Goal: Task Accomplishment & Management: Use online tool/utility

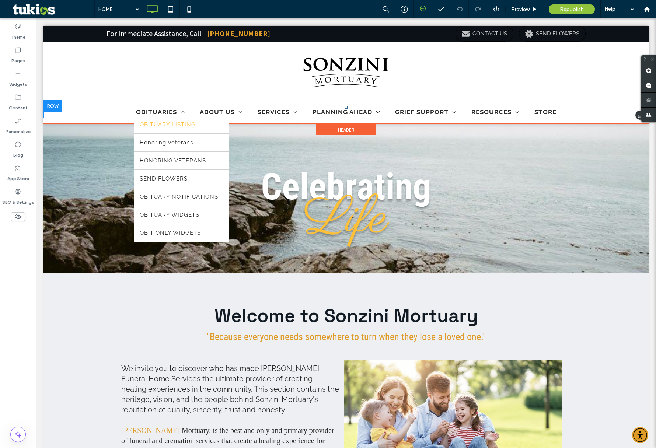
click at [166, 126] on span "OBITUARY LISTING" at bounding box center [168, 124] width 56 height 7
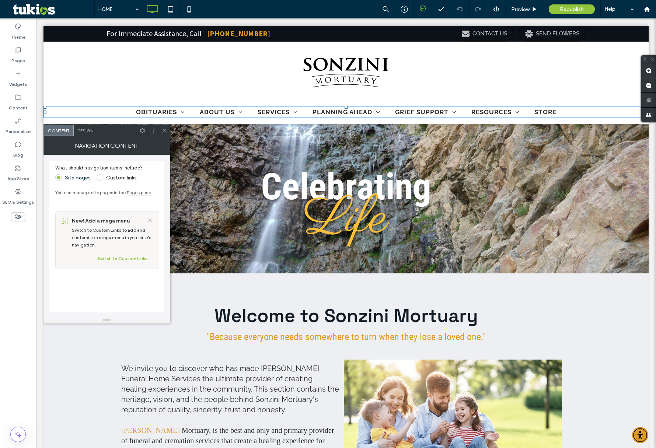
click at [165, 131] on icon at bounding box center [165, 131] width 6 height 6
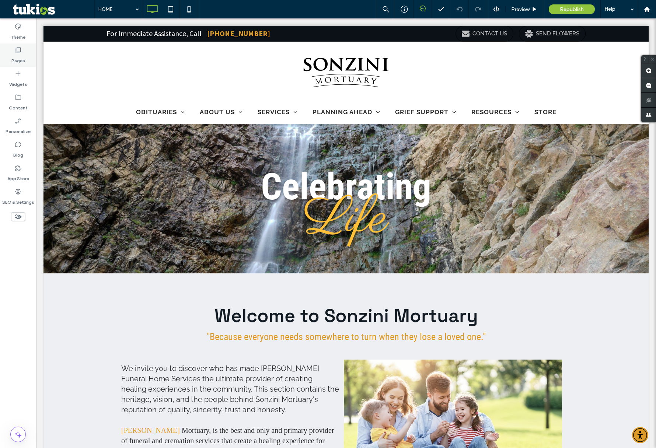
click at [17, 55] on label "Pages" at bounding box center [18, 59] width 14 height 10
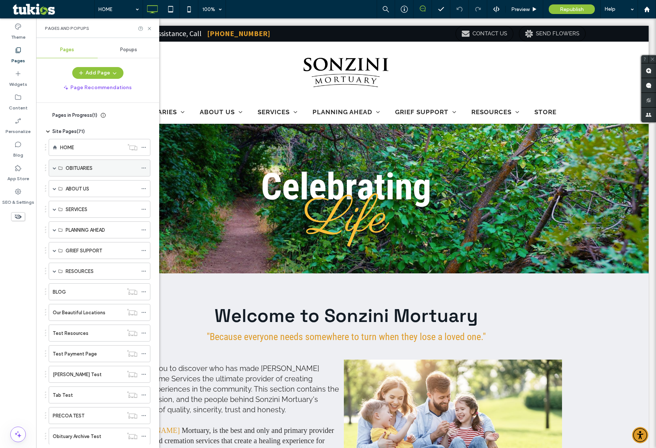
click at [54, 168] on span at bounding box center [55, 168] width 4 height 4
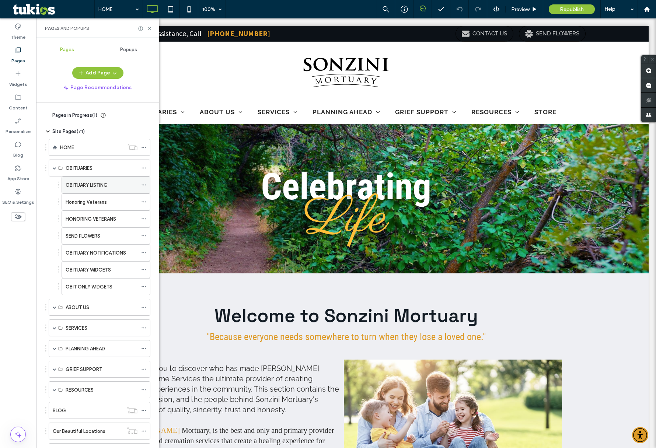
click at [75, 178] on div "OBITUARY LISTING" at bounding box center [102, 185] width 72 height 16
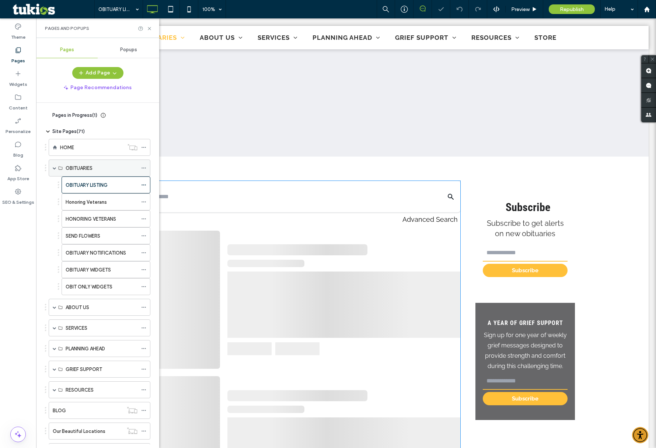
scroll to position [239, 0]
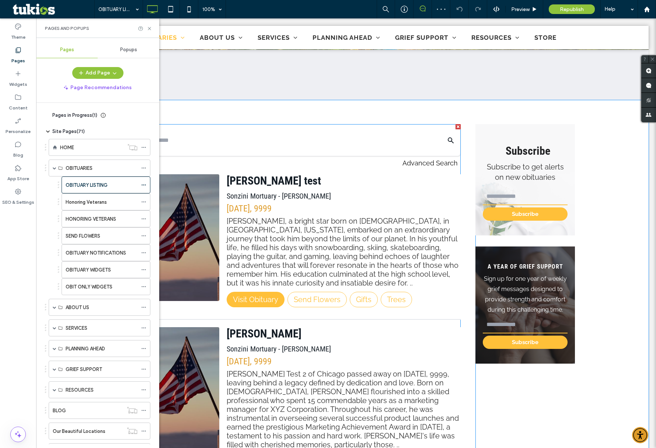
click at [262, 203] on h4 "[DATE], 9999" at bounding box center [344, 208] width 234 height 10
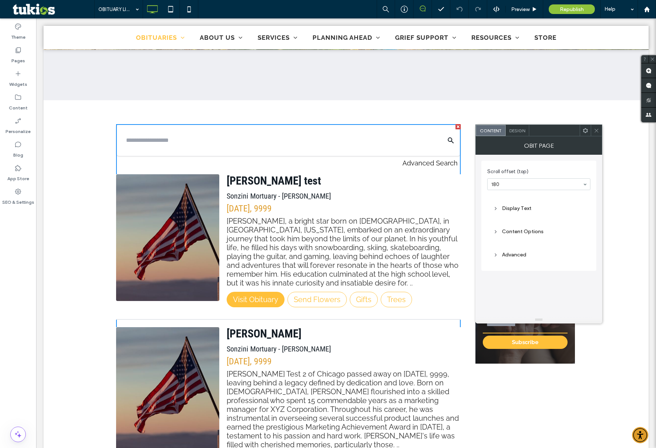
click at [507, 252] on div "Advanced" at bounding box center [538, 255] width 91 height 6
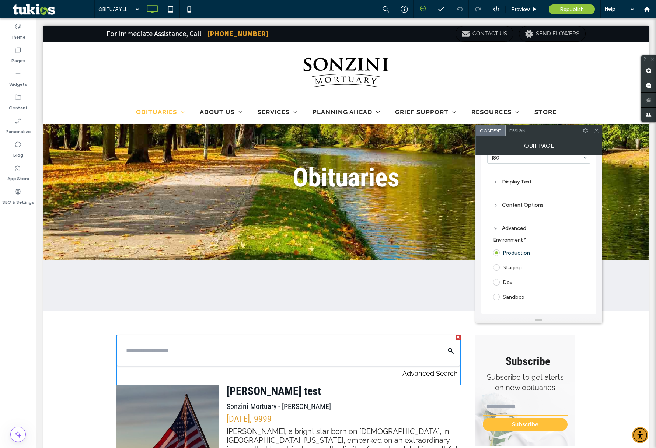
scroll to position [0, 0]
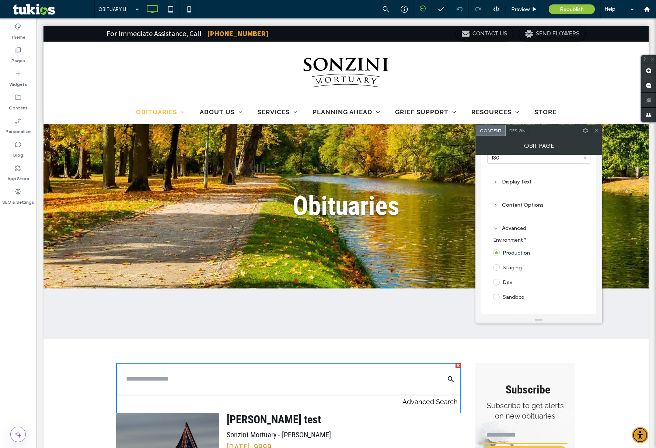
click at [586, 132] on use at bounding box center [585, 130] width 5 height 5
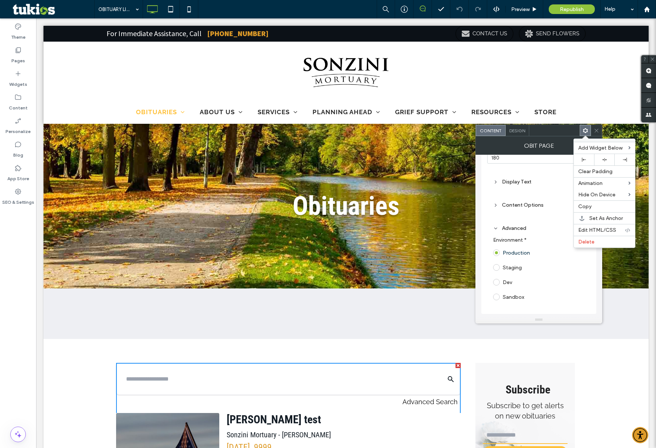
click at [564, 144] on div "Obit Page" at bounding box center [538, 145] width 127 height 18
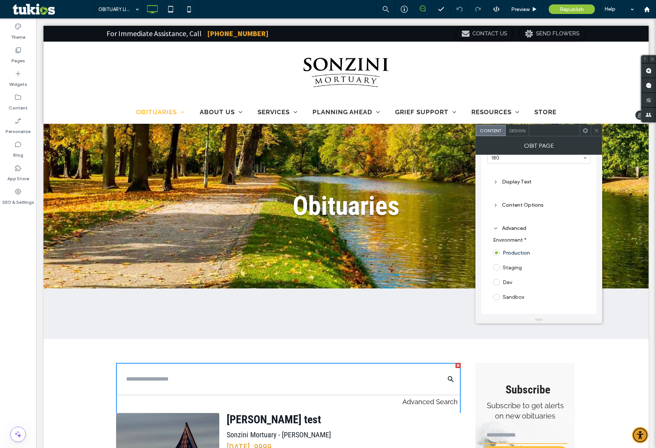
click at [367, 61] on img at bounding box center [346, 73] width 92 height 56
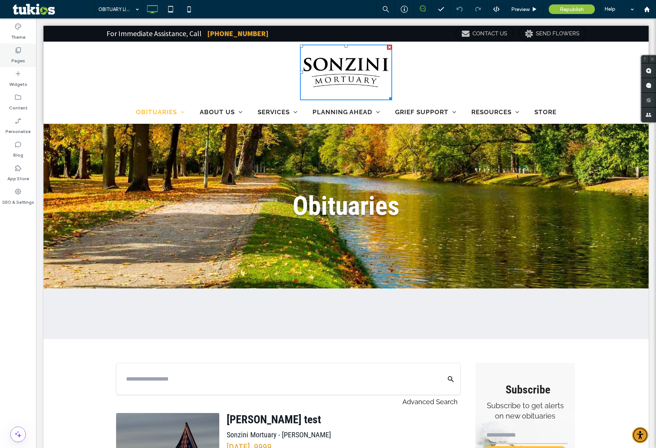
click at [14, 60] on label "Pages" at bounding box center [18, 59] width 14 height 10
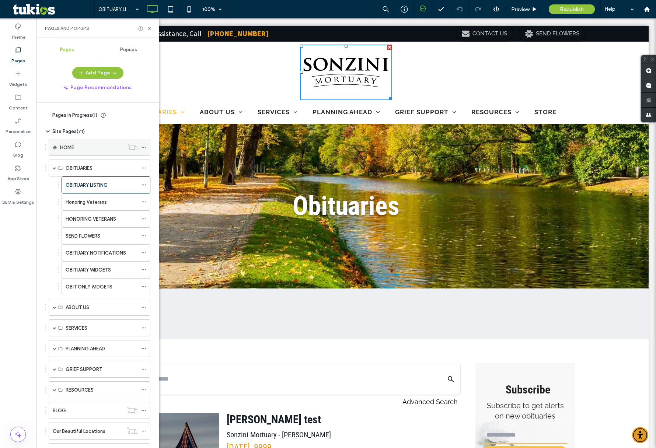
click at [73, 146] on label "HOME" at bounding box center [67, 147] width 14 height 13
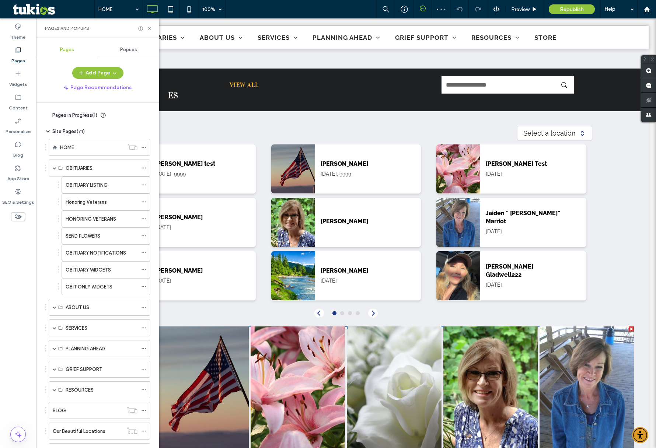
scroll to position [1107, 0]
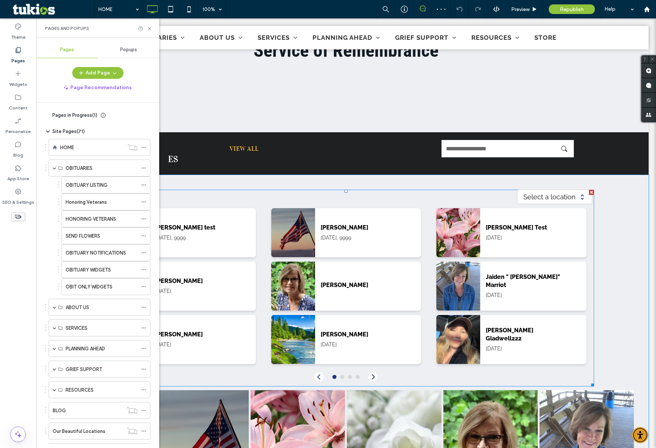
click at [346, 199] on span at bounding box center [346, 288] width 496 height 197
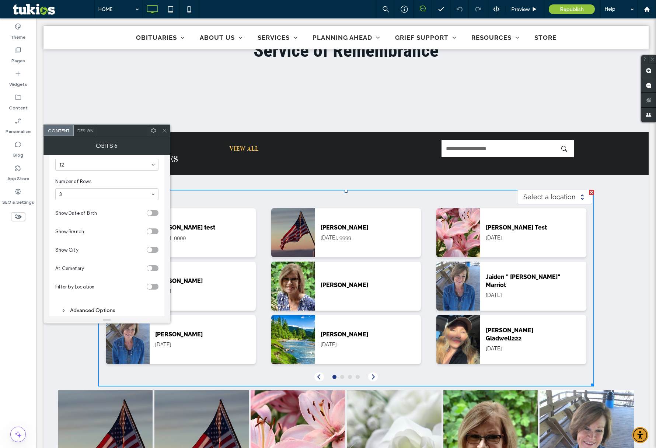
scroll to position [69, 0]
click at [87, 298] on div "Advanced Options" at bounding box center [106, 298] width 91 height 6
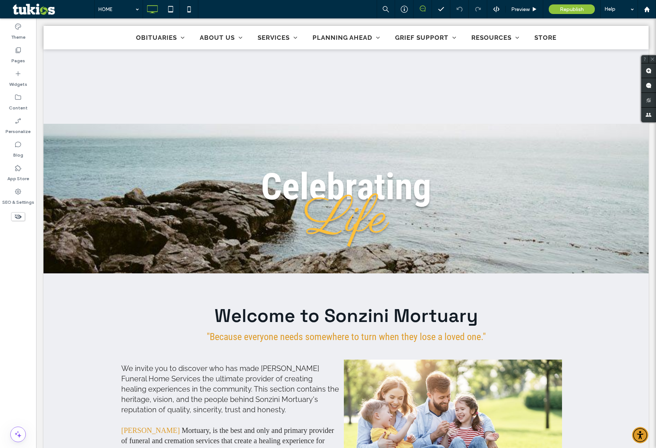
scroll to position [1269, 0]
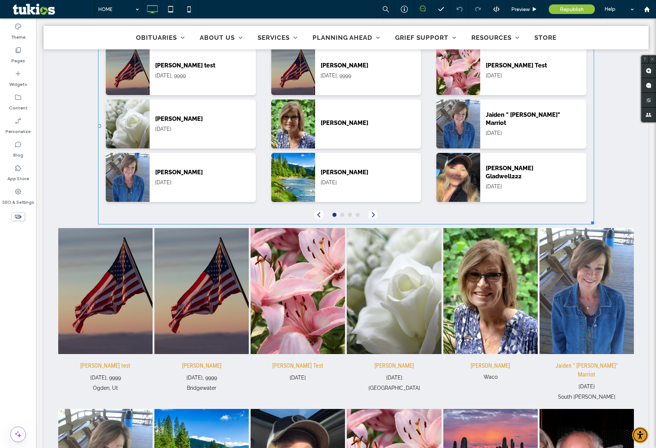
click at [98, 28] on span at bounding box center [98, 28] width 0 height 0
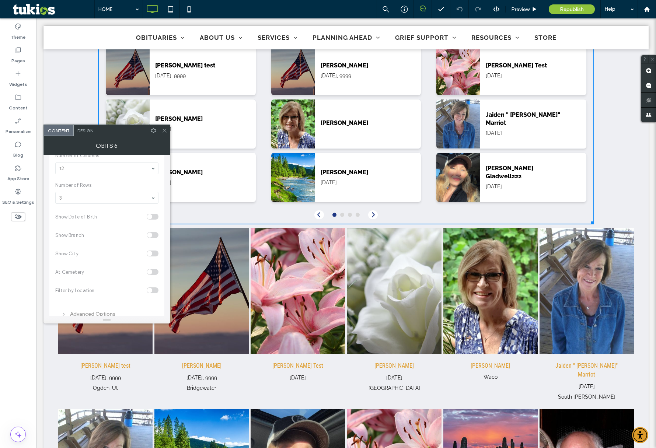
scroll to position [123, 0]
click at [258, 156] on div "Kyle test Sep 9, 9999 Ferdinand J Vanderhoek Feb 2, 2250 Taylor Gladwell Sep 9,…" at bounding box center [180, 124] width 165 height 164
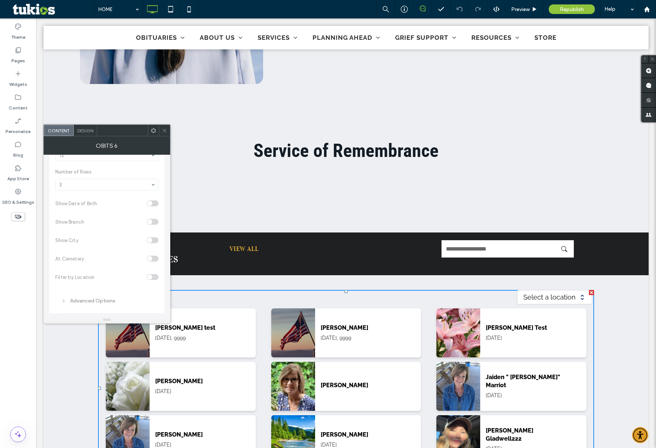
scroll to position [0, 0]
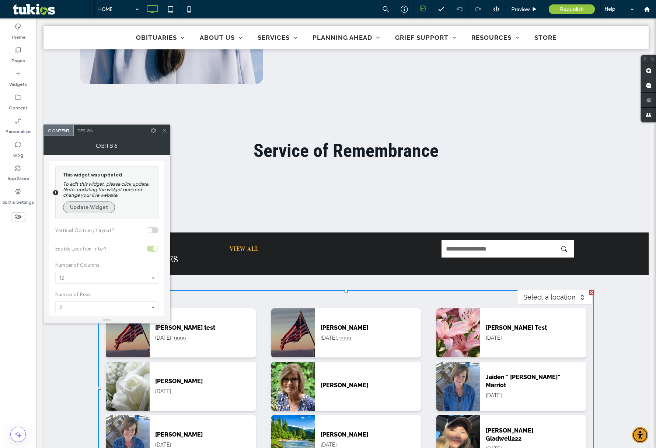
click at [88, 205] on button "Update Widget" at bounding box center [89, 208] width 52 height 12
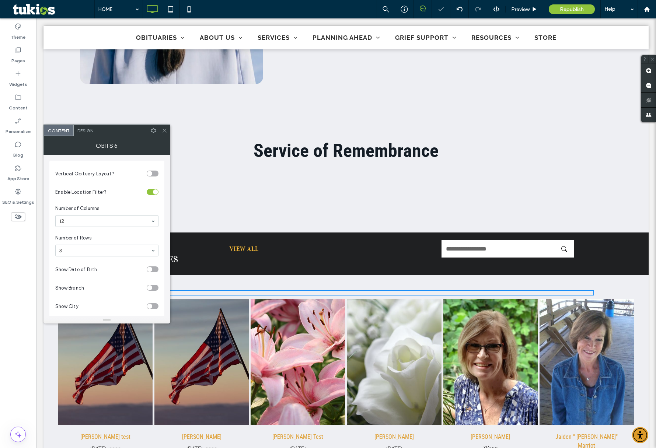
scroll to position [69, 0]
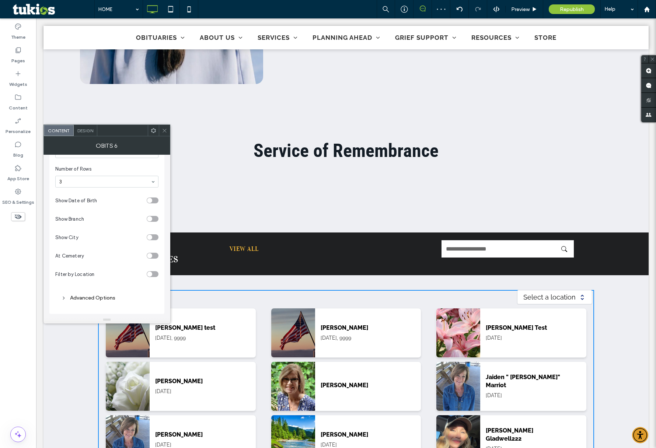
click at [92, 298] on div "Advanced Options" at bounding box center [106, 298] width 91 height 6
click at [78, 280] on label "Staging" at bounding box center [80, 282] width 19 height 6
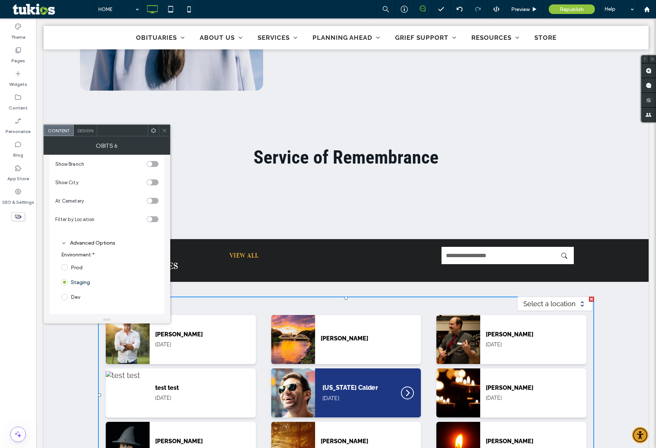
scroll to position [1003, 0]
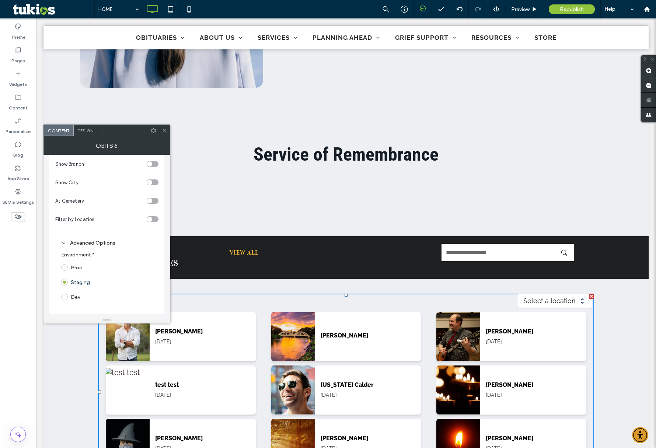
click at [75, 268] on label "Prod" at bounding box center [77, 268] width 12 height 6
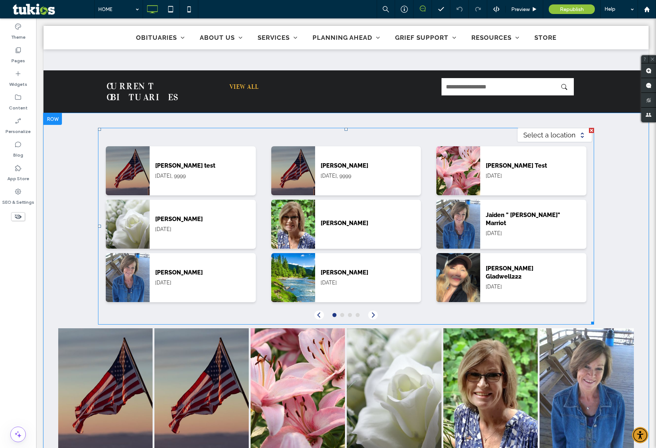
scroll to position [1162, 0]
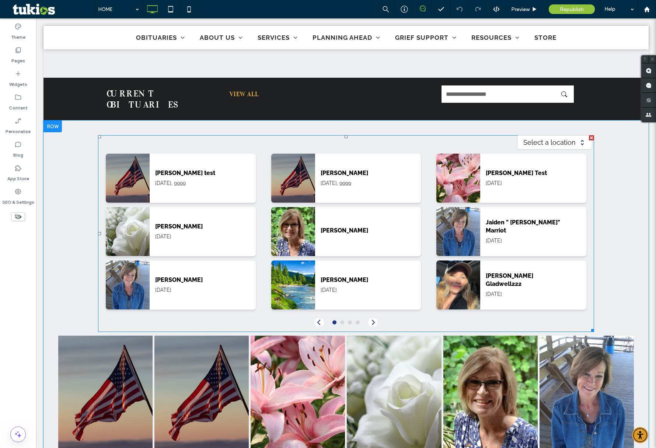
click at [363, 143] on span at bounding box center [346, 233] width 496 height 197
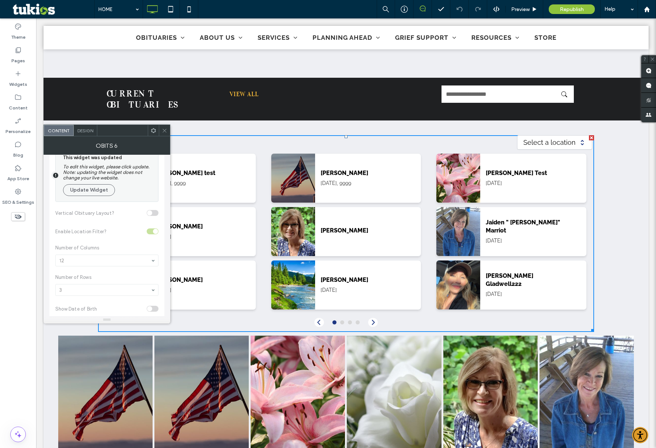
scroll to position [21, 0]
click at [92, 186] on button "Update Widget" at bounding box center [89, 187] width 52 height 12
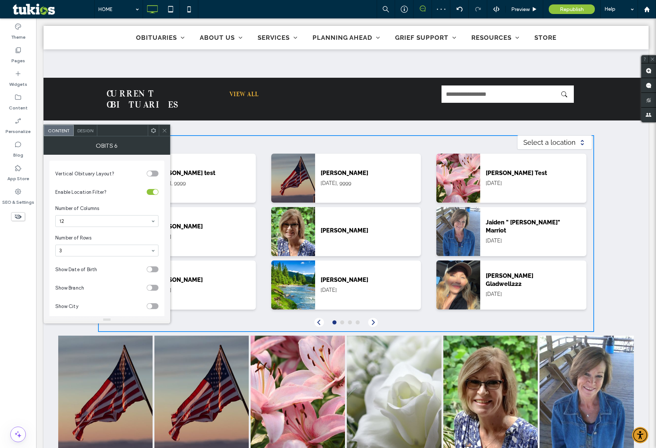
scroll to position [69, 0]
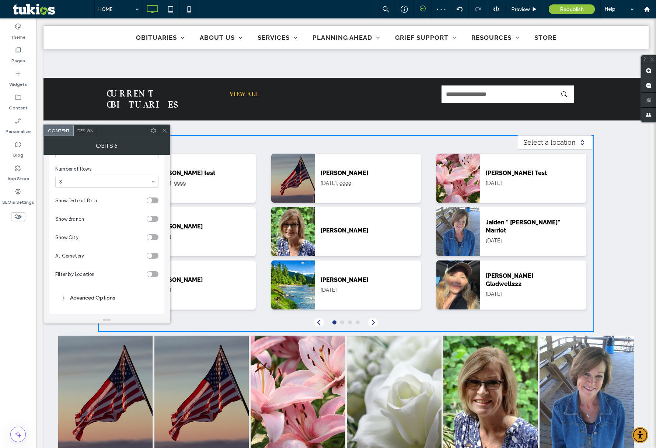
click at [100, 293] on div "Advanced Options" at bounding box center [106, 298] width 91 height 10
click at [166, 130] on icon at bounding box center [165, 131] width 6 height 6
